Goal: Information Seeking & Learning: Learn about a topic

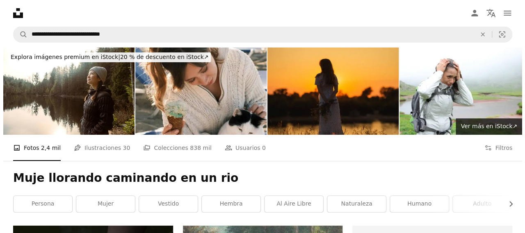
scroll to position [82, 0]
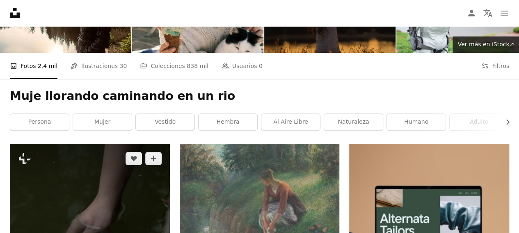
click at [105, 144] on img at bounding box center [90, 223] width 160 height 159
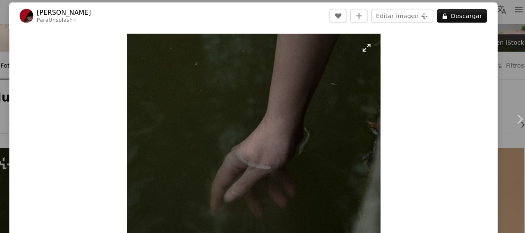
click at [363, 48] on img "Ampliar en esta imagen" at bounding box center [260, 155] width 240 height 238
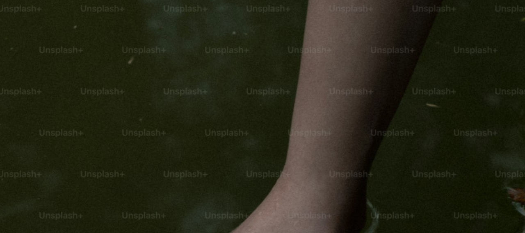
scroll to position [138, 0]
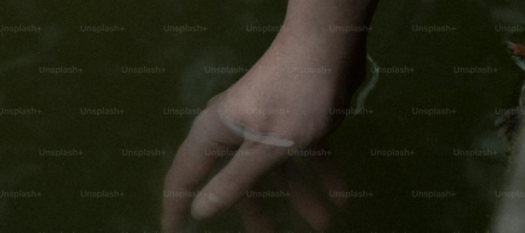
click at [500, 14] on img "Reducir el zoom en esta imagen" at bounding box center [263, 122] width 526 height 522
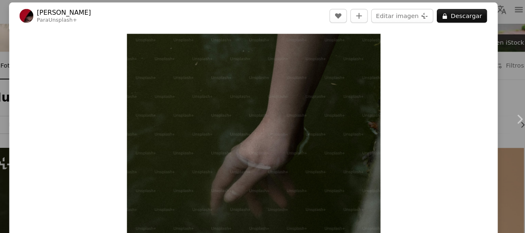
scroll to position [36, 0]
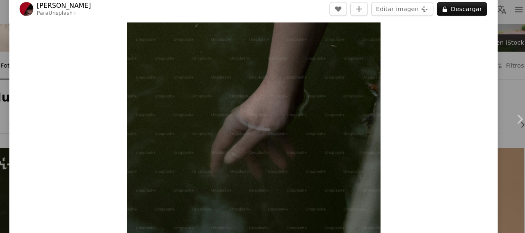
click at [493, 34] on div "An X shape Chevron left Chevron right [PERSON_NAME] Para Unsplash+ A heart A pl…" at bounding box center [262, 116] width 525 height 233
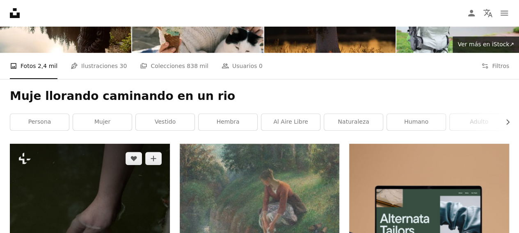
click at [149, 144] on img at bounding box center [90, 223] width 160 height 159
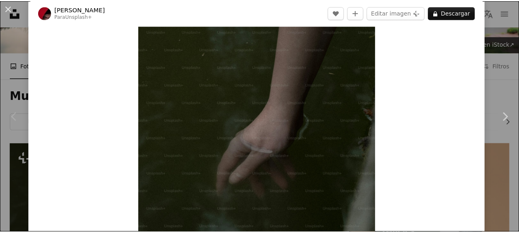
scroll to position [16, 0]
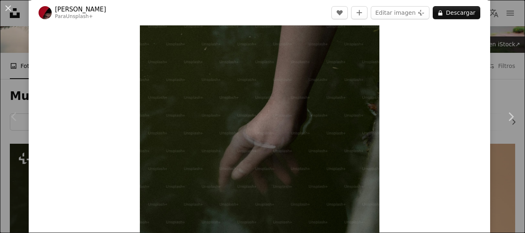
click at [499, 33] on div "An X shape Chevron left Chevron right [PERSON_NAME] Para Unsplash+ A heart A pl…" at bounding box center [262, 116] width 525 height 233
